Goal: Complete application form: Complete application form

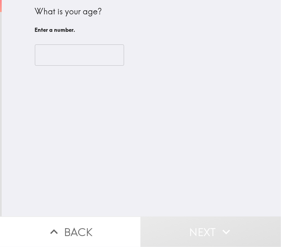
click at [85, 51] on input "number" at bounding box center [79, 54] width 89 height 21
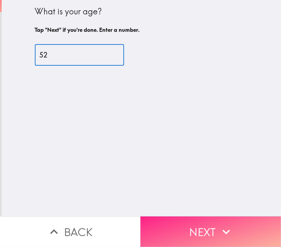
type input "52"
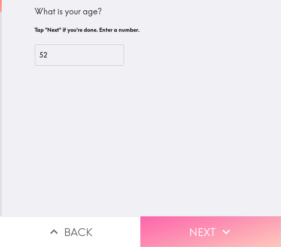
click at [214, 236] on button "Next" at bounding box center [210, 231] width 140 height 30
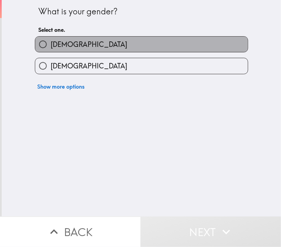
click at [121, 48] on label "[DEMOGRAPHIC_DATA]" at bounding box center [141, 44] width 212 height 15
click at [51, 48] on input "[DEMOGRAPHIC_DATA]" at bounding box center [42, 44] width 15 height 15
radio input "true"
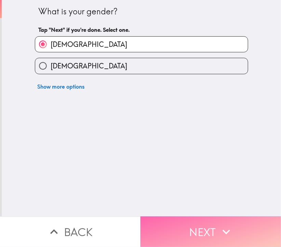
click at [199, 222] on button "Next" at bounding box center [210, 231] width 140 height 30
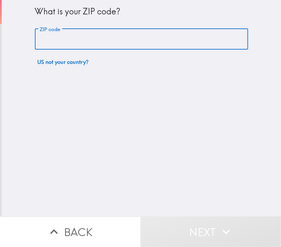
click at [116, 43] on input "ZIP code" at bounding box center [141, 39] width 213 height 21
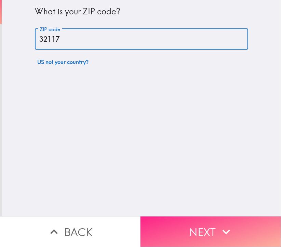
type input "32117"
click at [221, 224] on icon "button" at bounding box center [226, 231] width 15 height 15
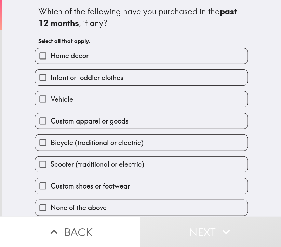
drag, startPoint x: 28, startPoint y: 6, endPoint x: 36, endPoint y: 4, distance: 7.7
click at [36, 4] on div "Which of the following have you purchased in the past 12 months , if any? Selec…" at bounding box center [141, 108] width 219 height 216
drag, startPoint x: 36, startPoint y: 4, endPoint x: 112, endPoint y: 152, distance: 166.8
click at [112, 152] on div "Which of the following have you purchased in the past 12 months , if any? Selec…" at bounding box center [141, 108] width 219 height 216
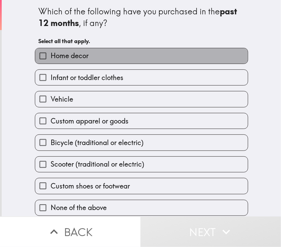
click at [127, 57] on label "Home decor" at bounding box center [141, 55] width 212 height 15
click at [51, 57] on input "Home decor" at bounding box center [42, 55] width 15 height 15
checkbox input "true"
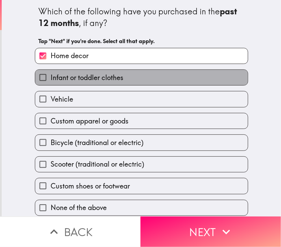
click at [124, 73] on label "Infant or toddler clothes" at bounding box center [141, 77] width 212 height 15
click at [51, 73] on input "Infant or toddler clothes" at bounding box center [42, 77] width 15 height 15
checkbox input "true"
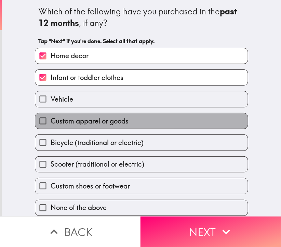
click at [123, 122] on label "Custom apparel or goods" at bounding box center [141, 120] width 212 height 15
click at [51, 122] on input "Custom apparel or goods" at bounding box center [42, 120] width 15 height 15
checkbox input "true"
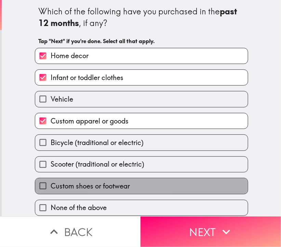
click at [114, 182] on span "Custom shoes or footwear" at bounding box center [90, 186] width 79 height 10
click at [51, 182] on input "Custom shoes or footwear" at bounding box center [42, 185] width 15 height 15
checkbox input "true"
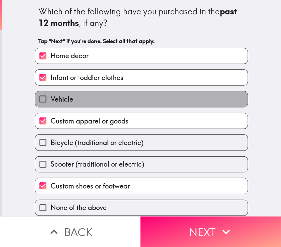
click at [184, 96] on label "Vehicle" at bounding box center [141, 98] width 212 height 15
click at [51, 96] on input "Vehicle" at bounding box center [42, 98] width 15 height 15
checkbox input "true"
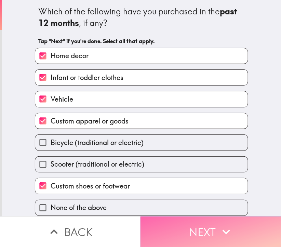
click at [223, 229] on icon "button" at bounding box center [226, 231] width 8 height 5
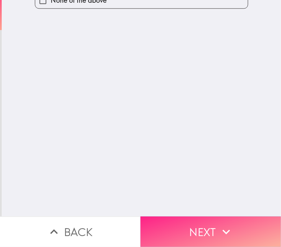
scroll to position [0, 0]
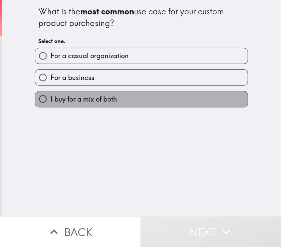
click at [157, 105] on label "I buy for a mix of both" at bounding box center [141, 98] width 212 height 15
click at [51, 105] on input "I buy for a mix of both" at bounding box center [42, 98] width 15 height 15
radio input "true"
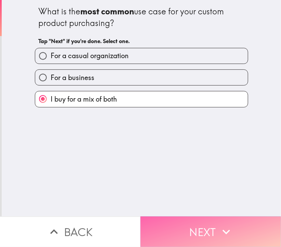
click at [199, 216] on button "Next" at bounding box center [210, 231] width 140 height 30
